Goal: Information Seeking & Learning: Find specific fact

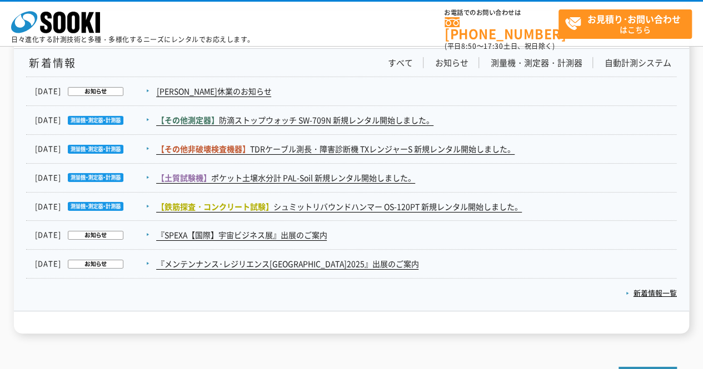
scroll to position [1838, 0]
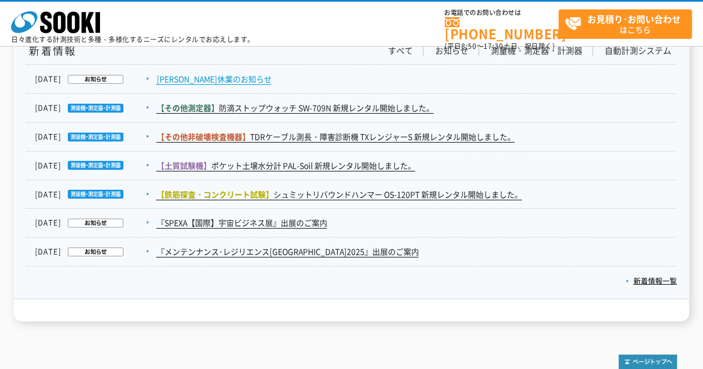
click at [207, 73] on link "[PERSON_NAME]休業のお知らせ" at bounding box center [213, 79] width 115 height 12
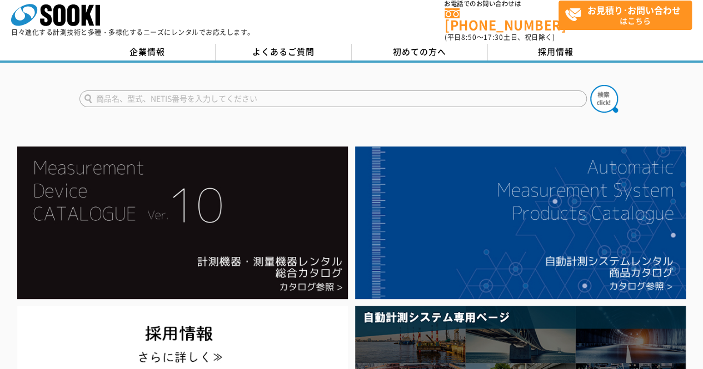
scroll to position [0, 0]
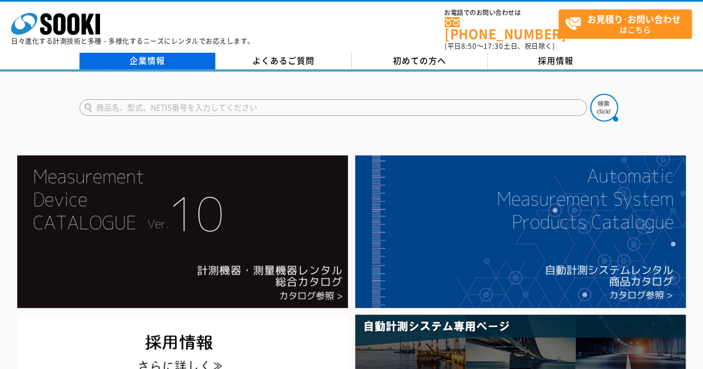
click at [173, 53] on link "企業情報" at bounding box center [147, 61] width 136 height 17
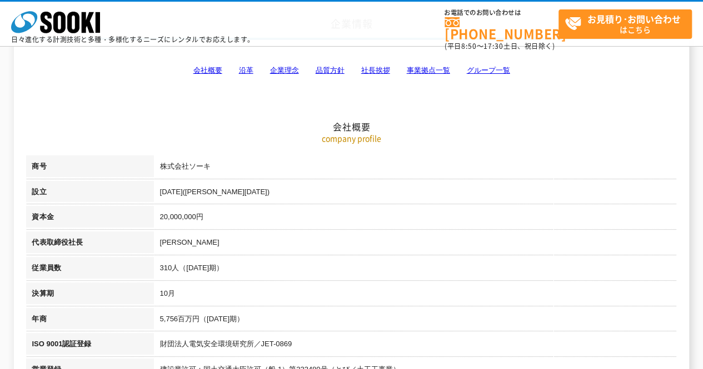
scroll to position [74, 0]
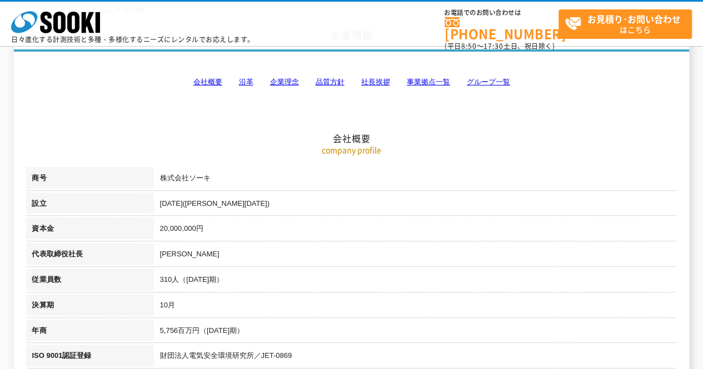
click at [290, 76] on h2 "会社概要" at bounding box center [351, 83] width 650 height 123
click at [289, 78] on link "企業理念" at bounding box center [283, 82] width 29 height 8
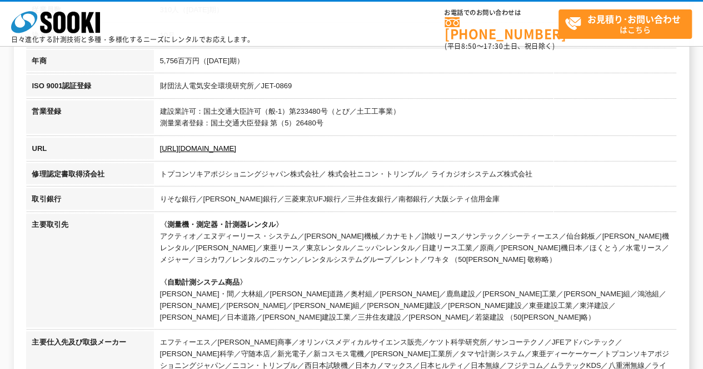
scroll to position [343, 0]
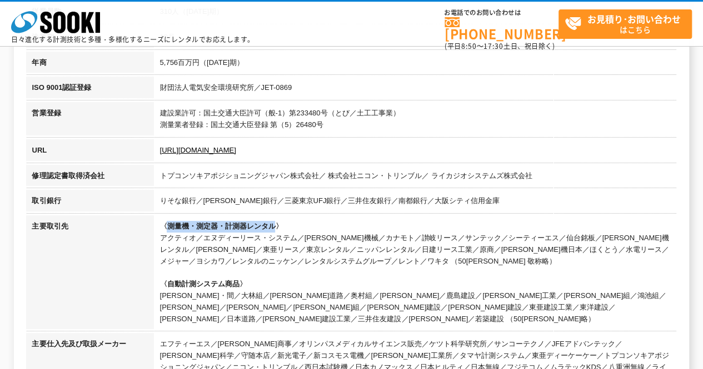
drag, startPoint x: 273, startPoint y: 225, endPoint x: 168, endPoint y: 218, distance: 105.2
click at [168, 218] on td "〈測量機・測定器・計測器レンタル〉 アクティオ／エヌディーリース・システム／[PERSON_NAME]機械／カナモト／讃岐リース／サンテック／シーティーエス／…" at bounding box center [415, 275] width 522 height 118
copy span "測量機・測定器・計測器レンタル"
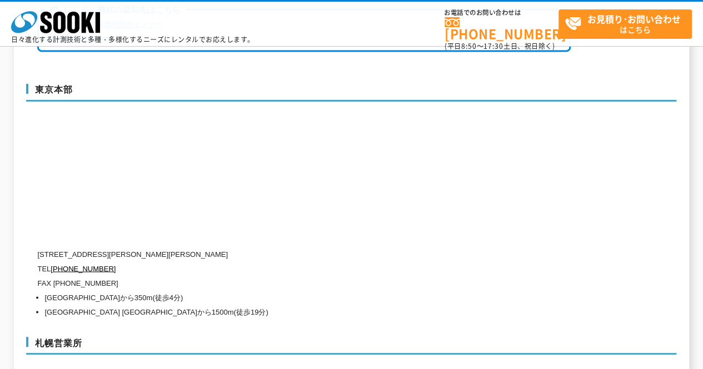
scroll to position [2944, 0]
